Goal: Task Accomplishment & Management: Use online tool/utility

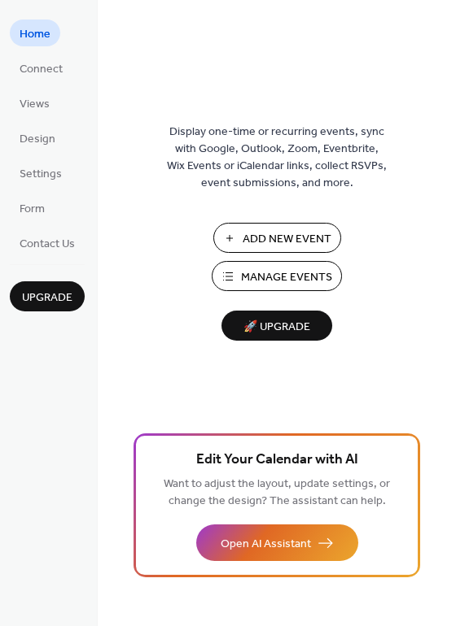
click at [304, 240] on span "Add New Event" at bounding box center [286, 239] width 89 height 17
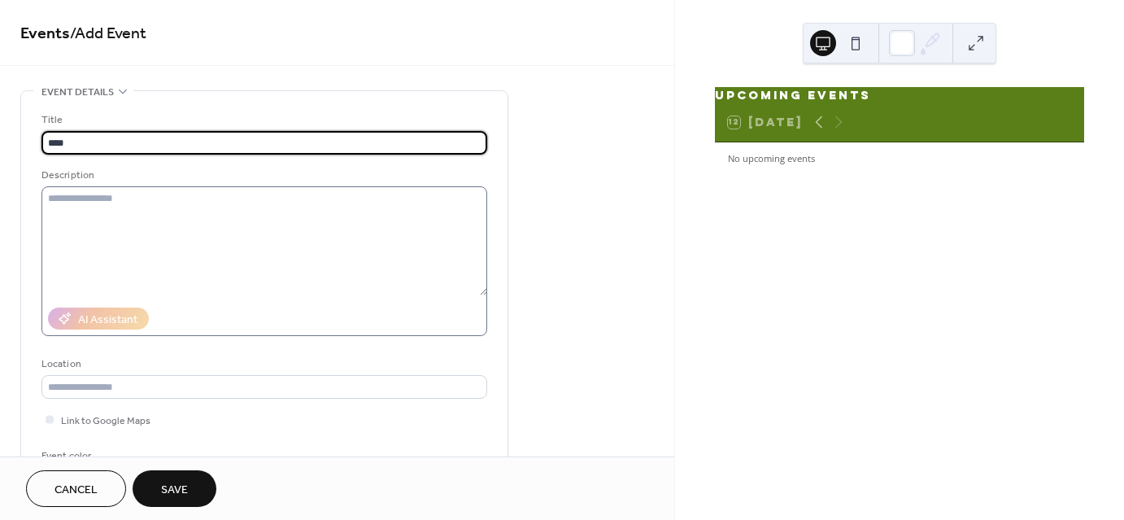
type input "****"
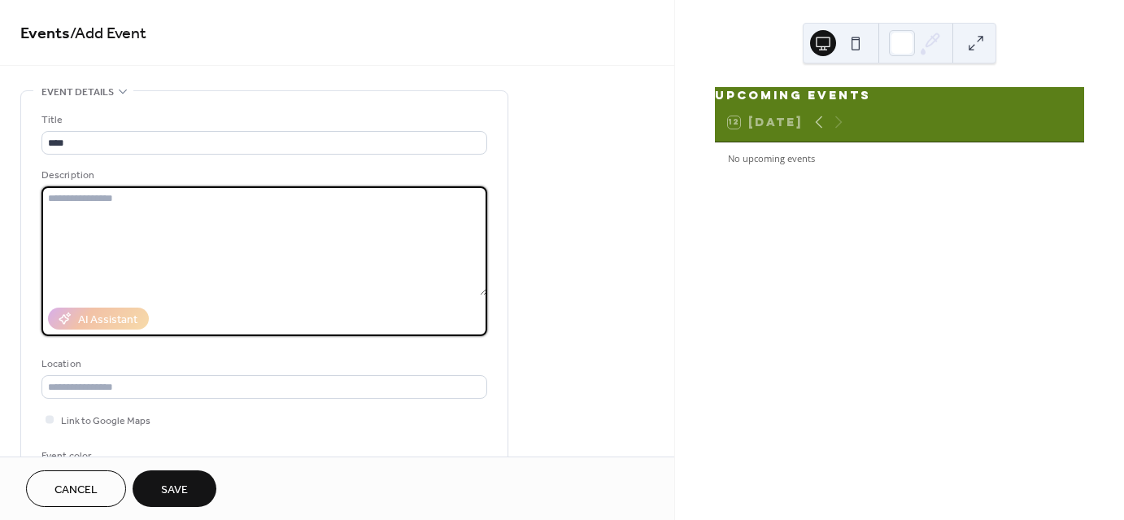
click at [142, 204] on textarea at bounding box center [264, 240] width 446 height 109
type textarea "****"
